Goal: Transaction & Acquisition: Obtain resource

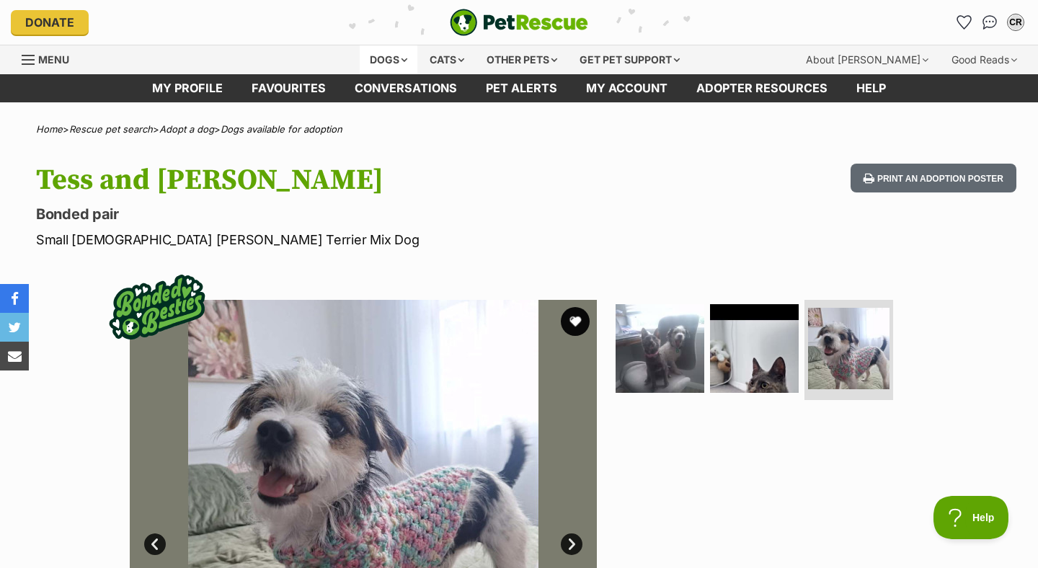
click at [385, 66] on div "Dogs" at bounding box center [389, 59] width 58 height 29
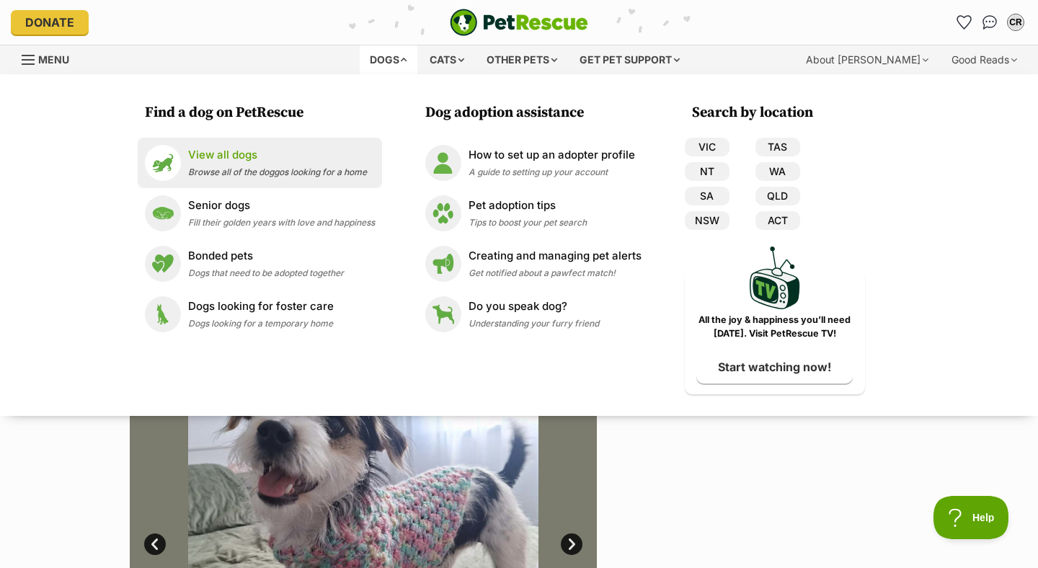
click at [280, 145] on link "View all dogs Browse all of the doggos looking for a home" at bounding box center [260, 163] width 230 height 36
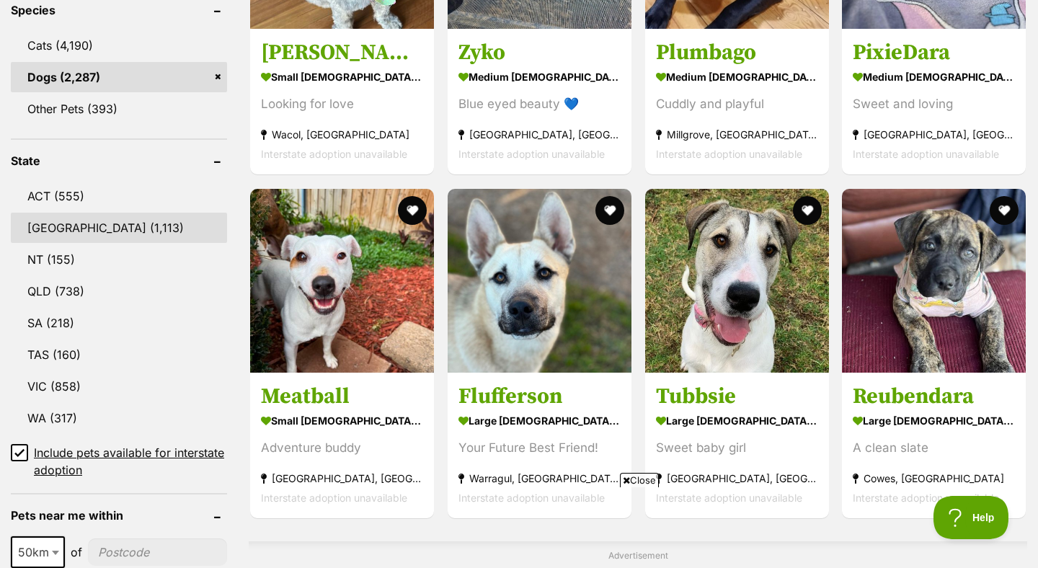
click at [89, 224] on link "NSW (1,113)" at bounding box center [119, 228] width 216 height 30
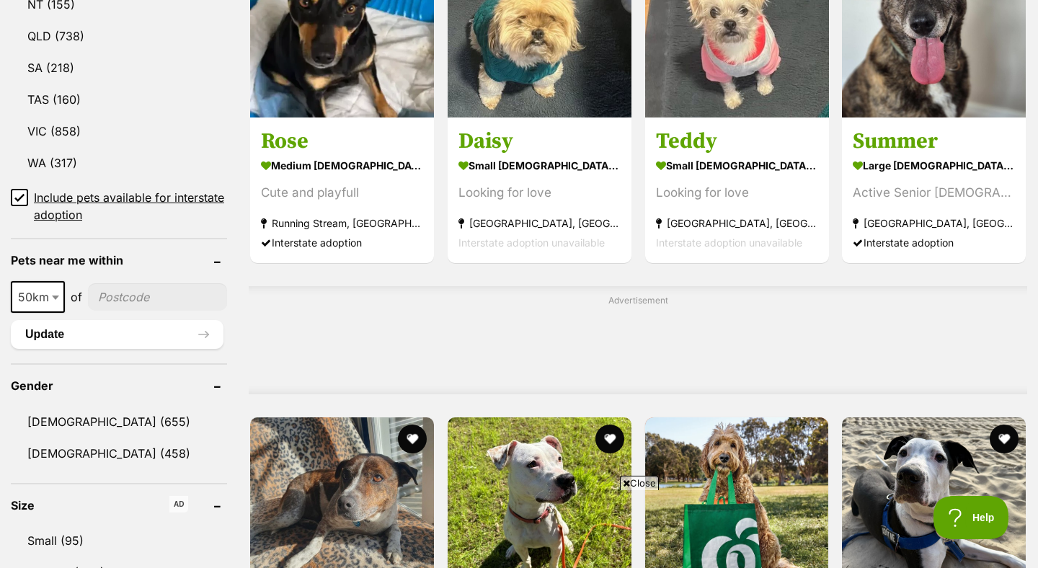
click at [23, 195] on icon at bounding box center [19, 198] width 9 height 6
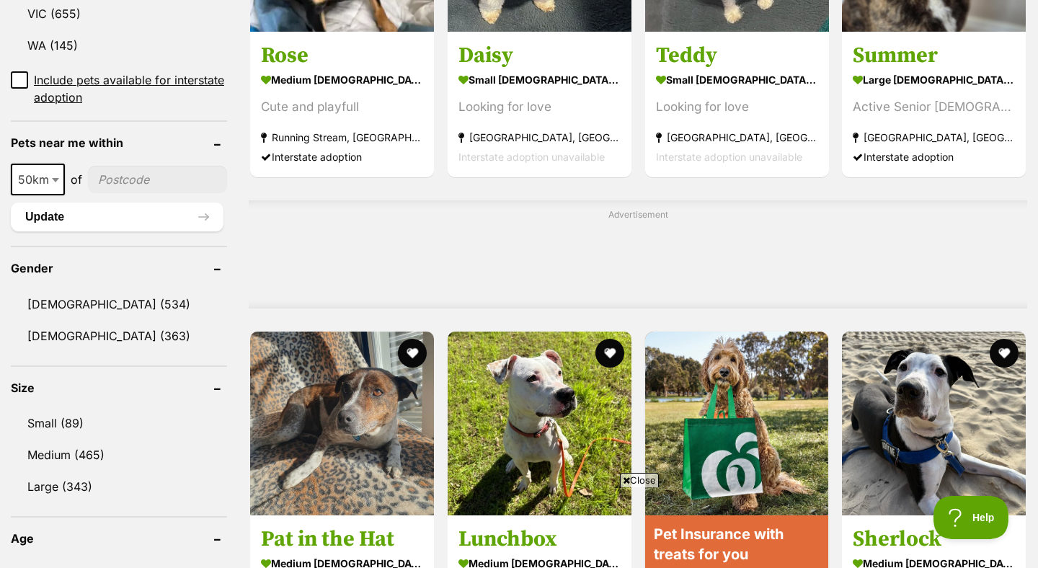
scroll to position [999, 0]
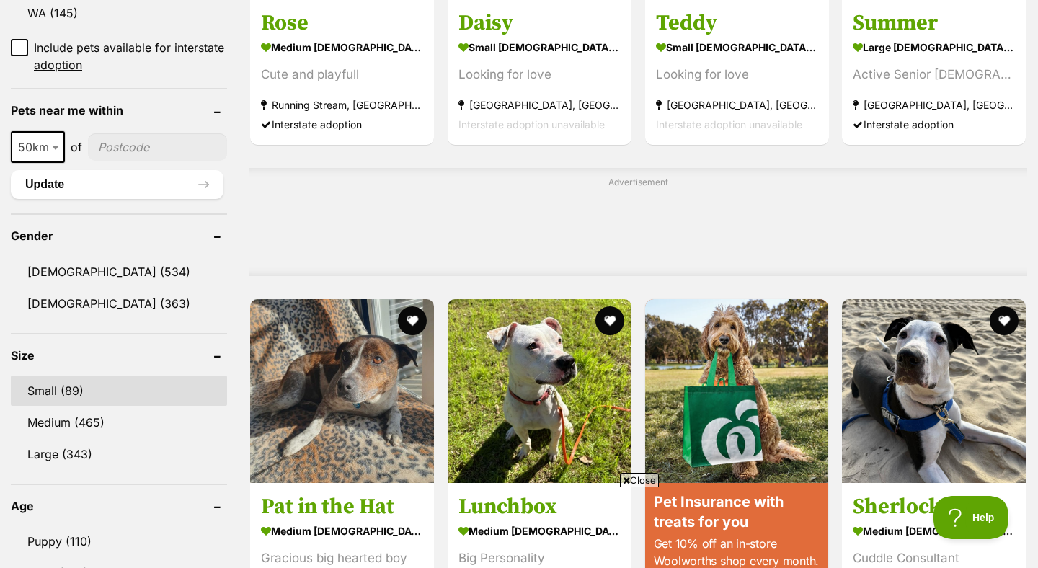
click at [115, 376] on link "Small (89)" at bounding box center [119, 391] width 216 height 30
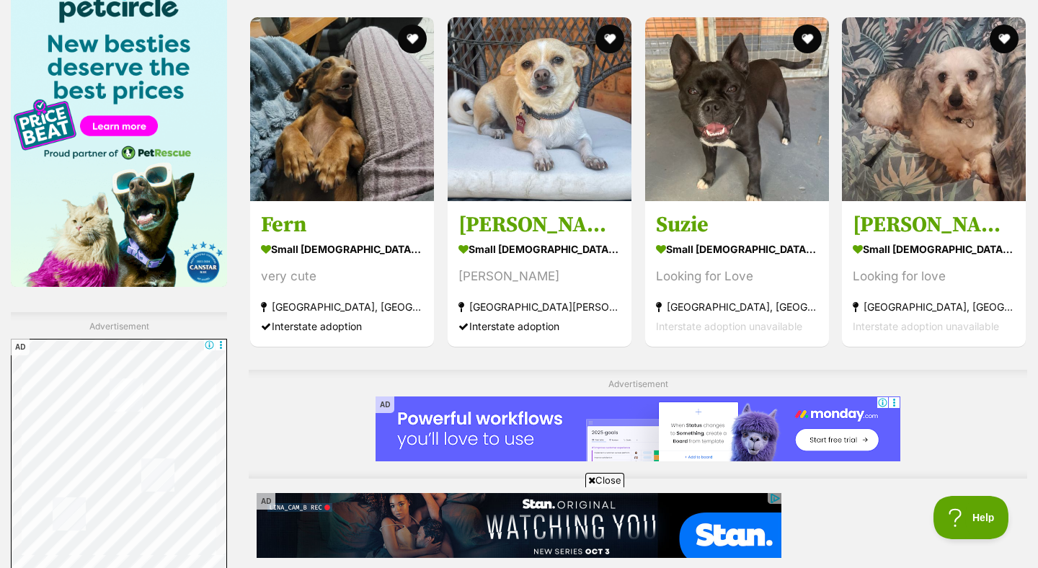
scroll to position [2119, 0]
